Goal: Navigation & Orientation: Find specific page/section

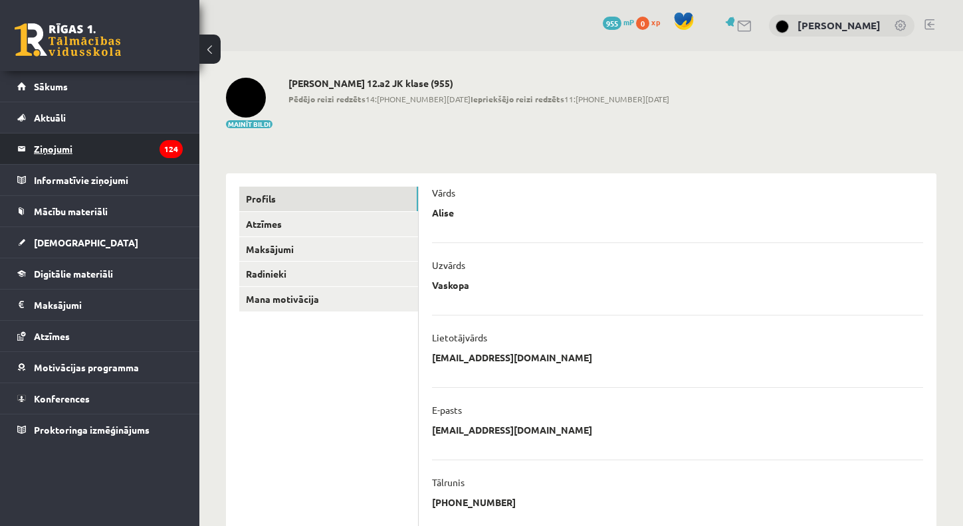
click at [155, 154] on legend "Ziņojumi 124" at bounding box center [108, 149] width 149 height 31
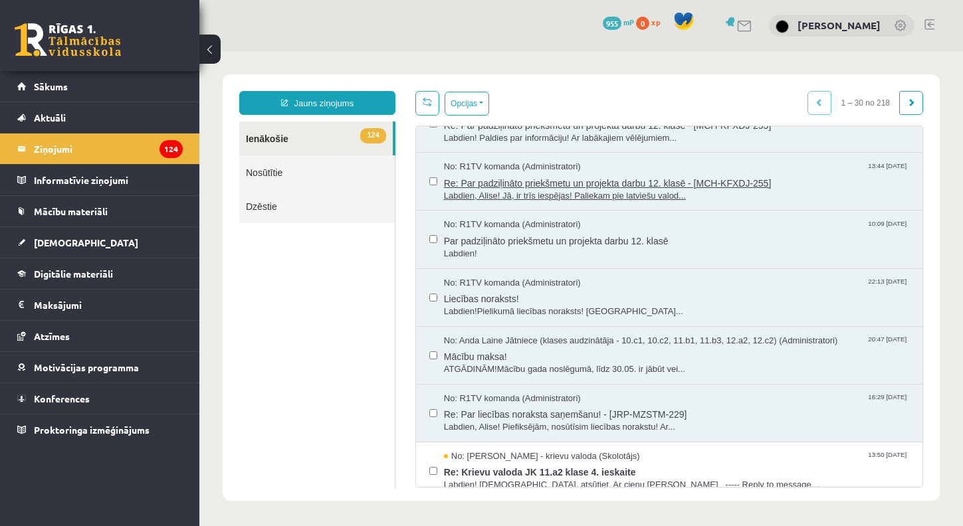
scroll to position [82, 0]
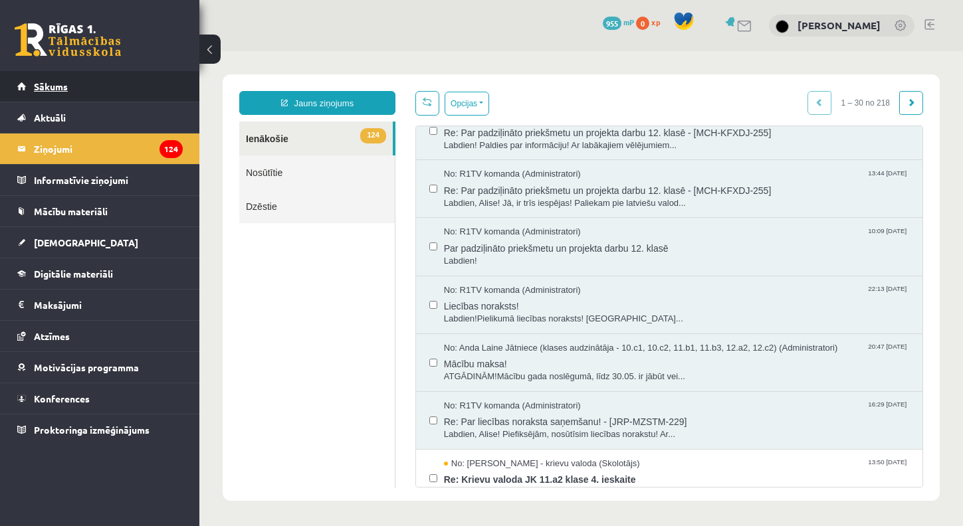
click at [112, 92] on link "Sākums" at bounding box center [99, 86] width 165 height 31
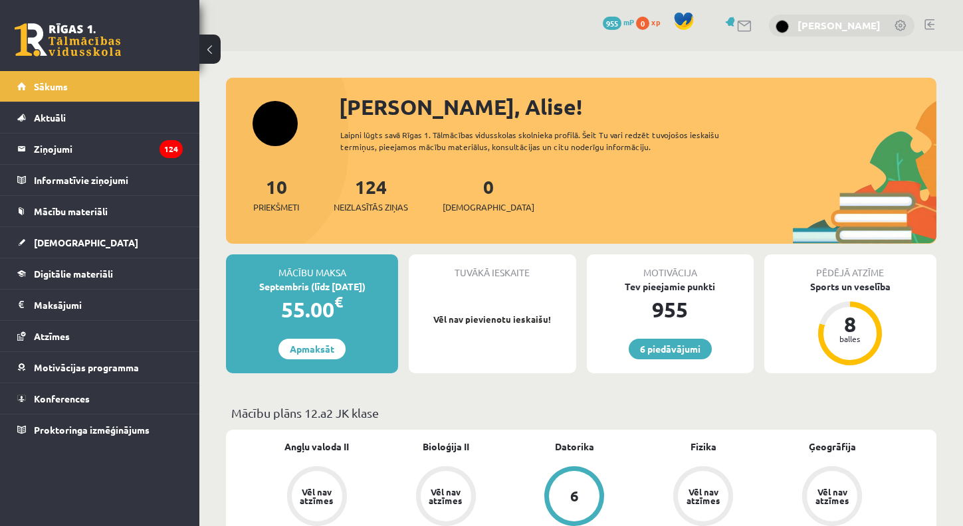
click at [832, 29] on link "[PERSON_NAME]" at bounding box center [838, 25] width 83 height 13
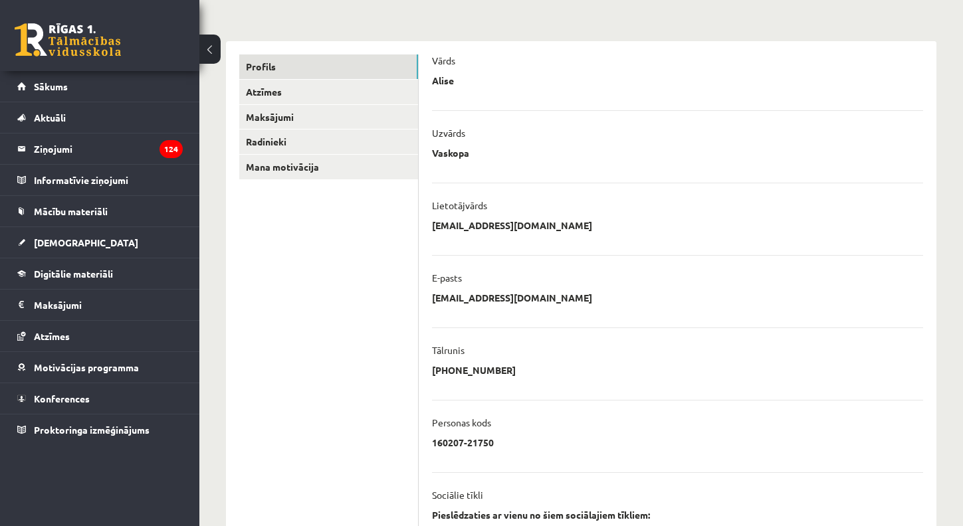
scroll to position [132, 0]
click at [40, 100] on link "Sākums" at bounding box center [99, 86] width 165 height 31
